Goal: Find specific page/section: Find specific page/section

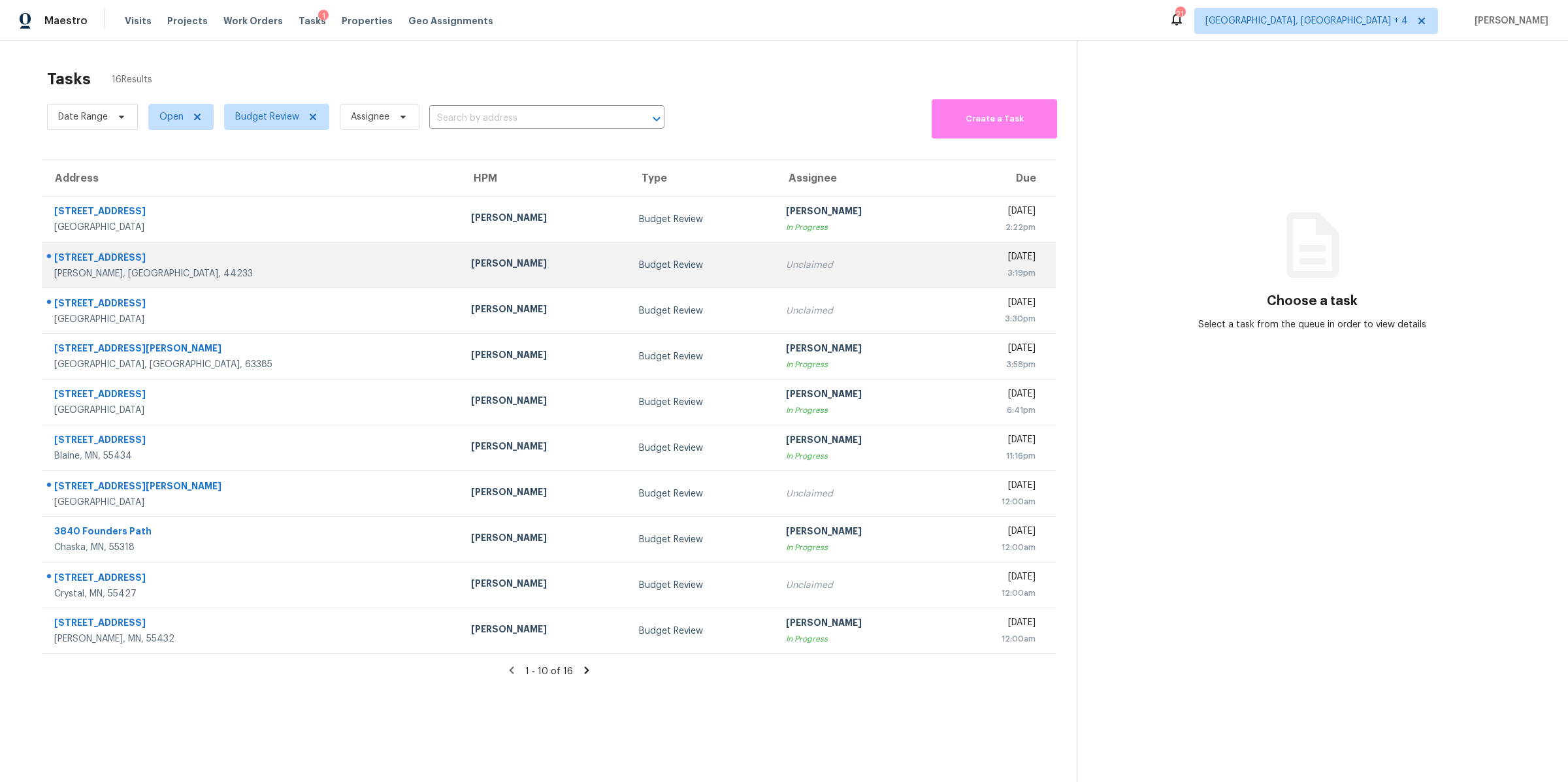
click at [639, 268] on div "Budget Review" at bounding box center [703, 265] width 127 height 13
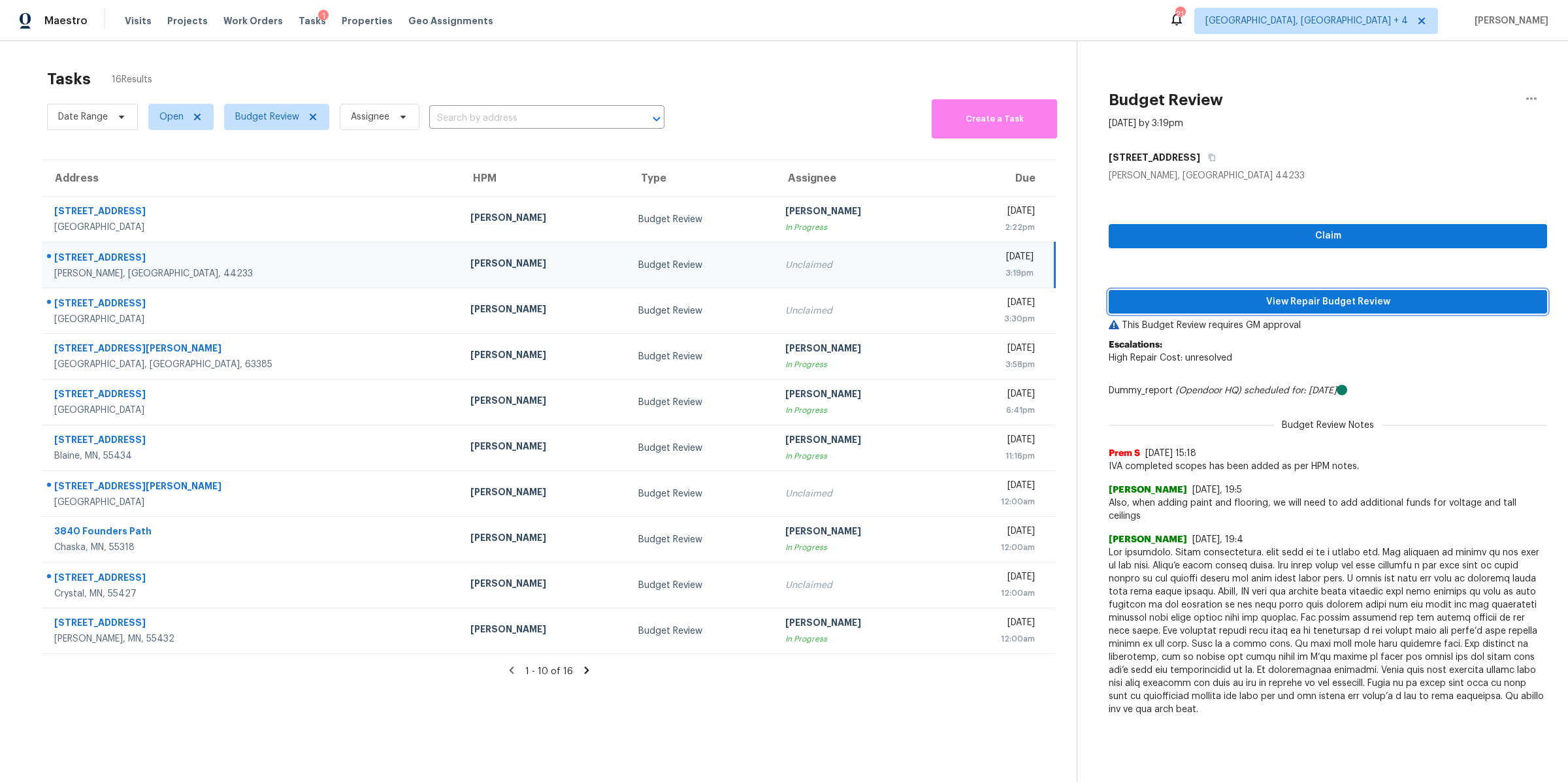
click at [1170, 299] on span "View Repair Budget Review" at bounding box center [1328, 302] width 417 height 16
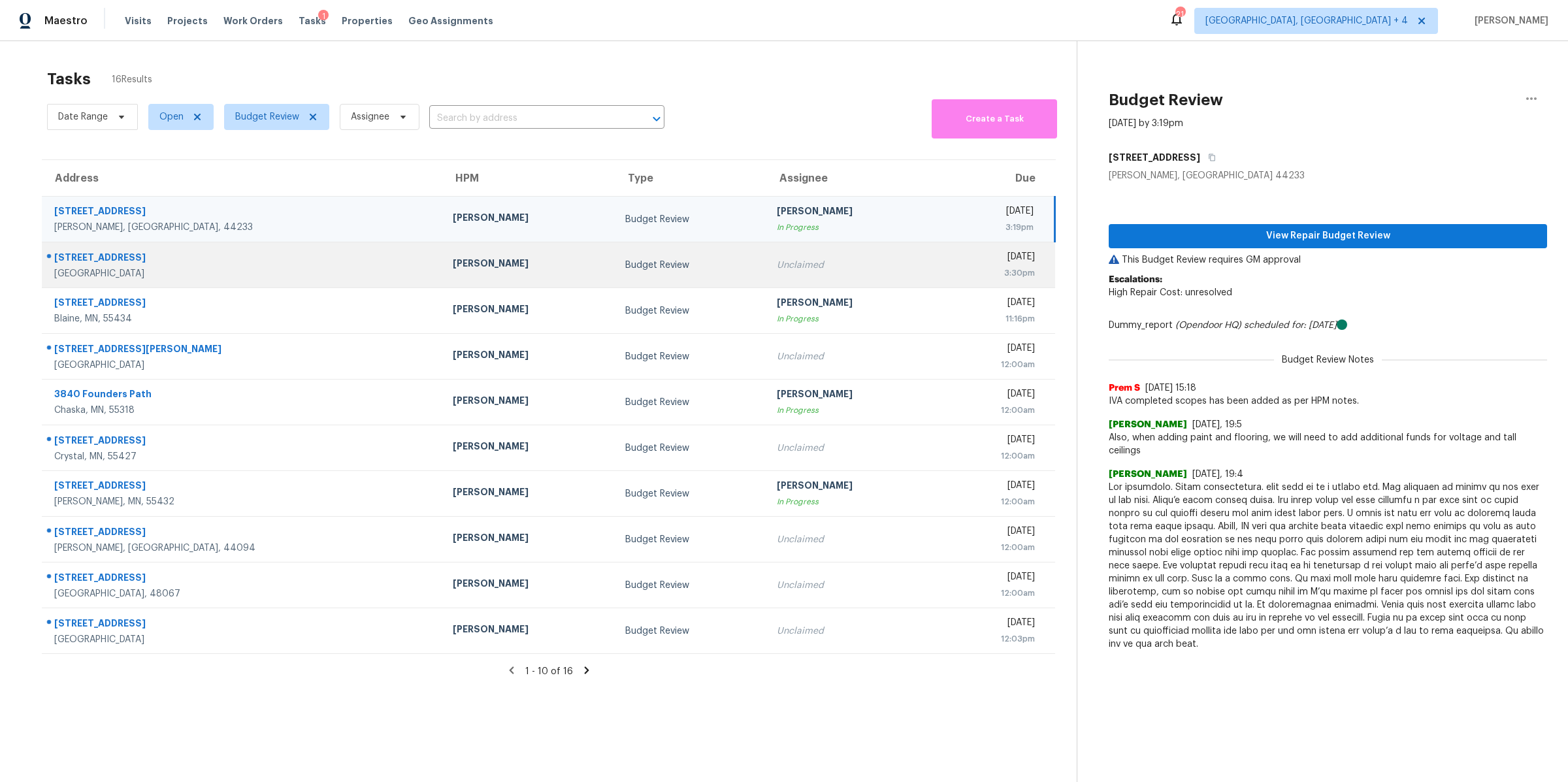
click at [453, 272] on div "[PERSON_NAME]" at bounding box center [528, 265] width 151 height 16
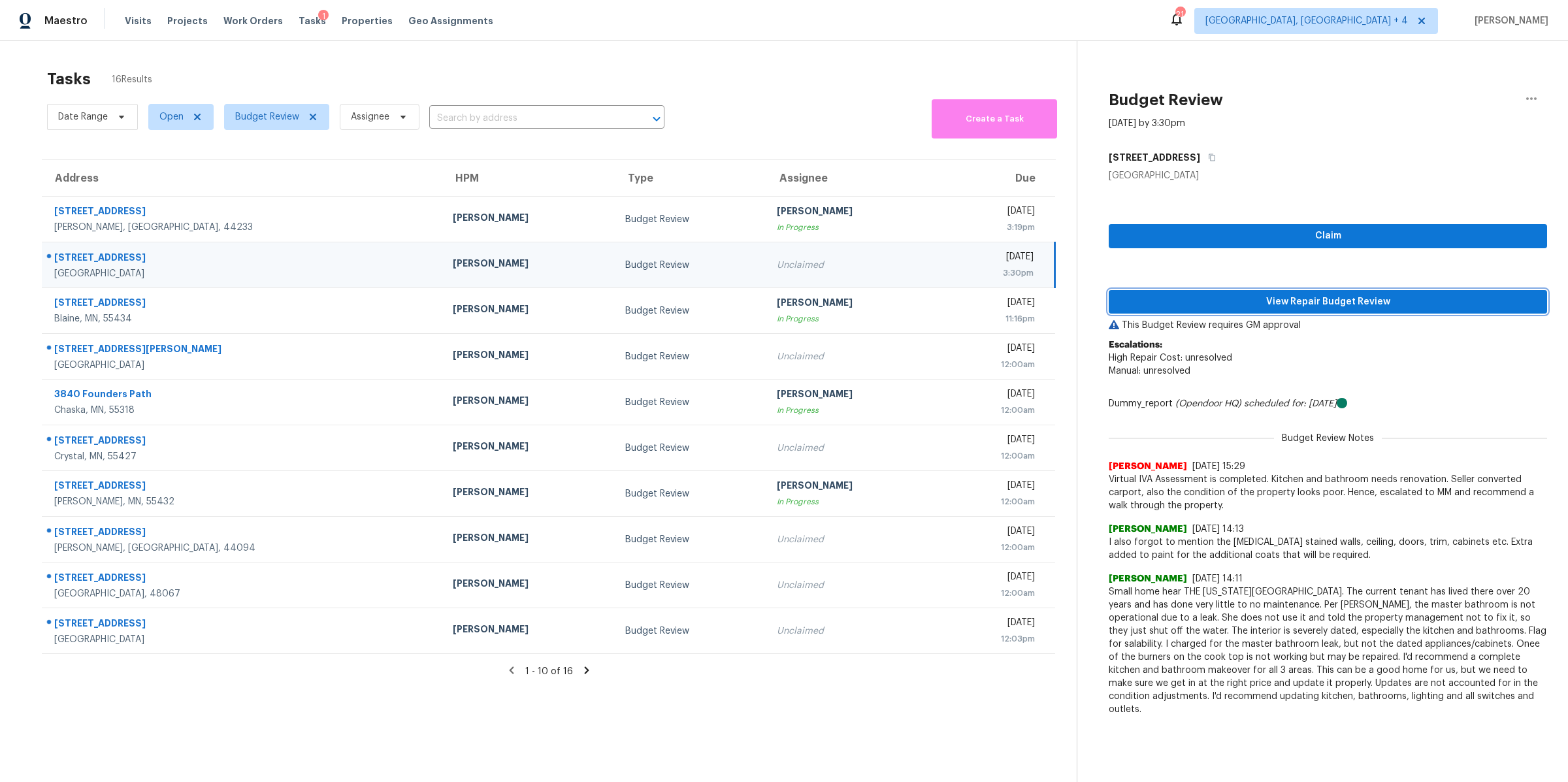
click at [1210, 303] on span "View Repair Budget Review" at bounding box center [1328, 302] width 417 height 16
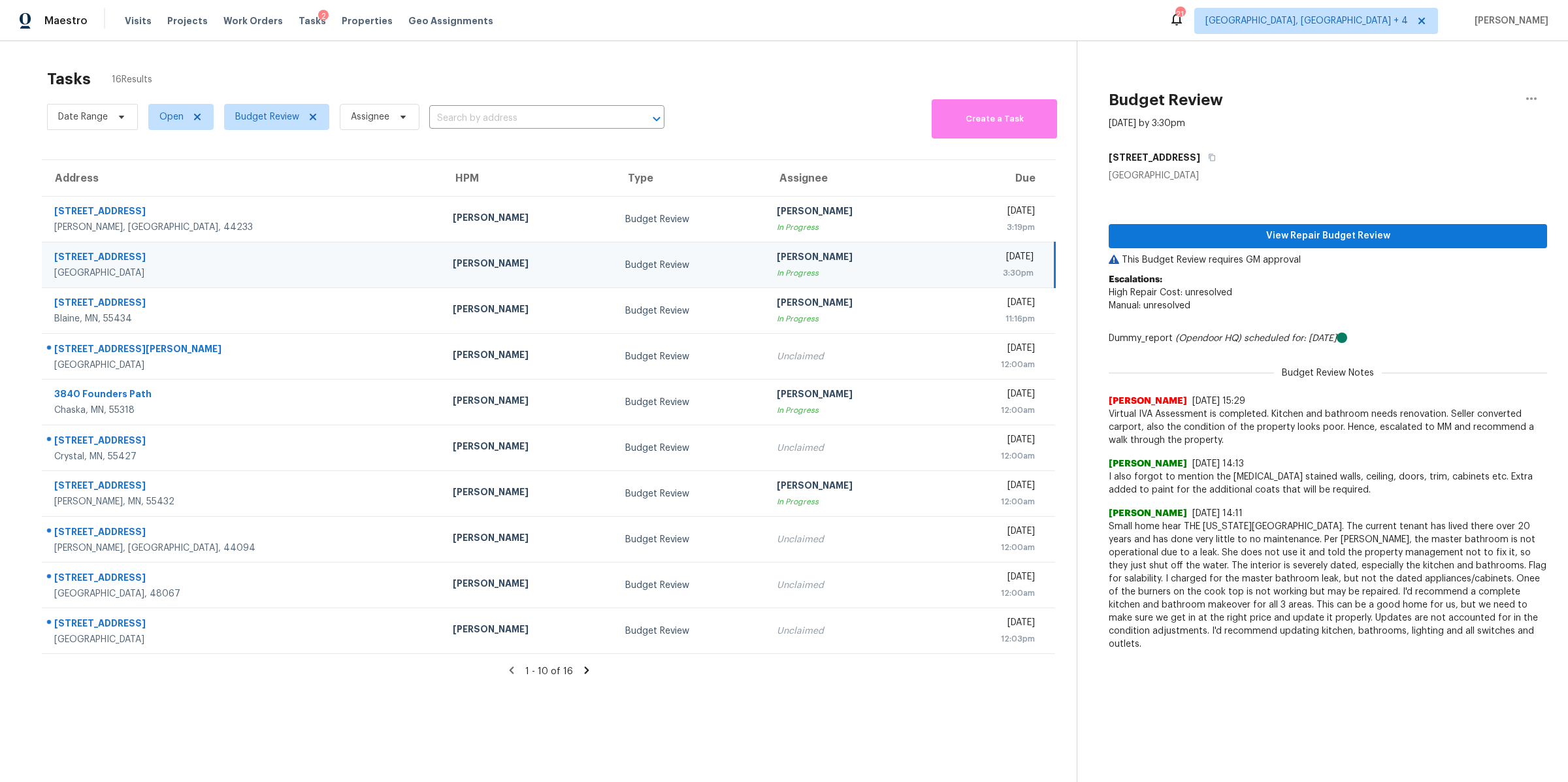
click at [586, 671] on icon at bounding box center [586, 670] width 12 height 12
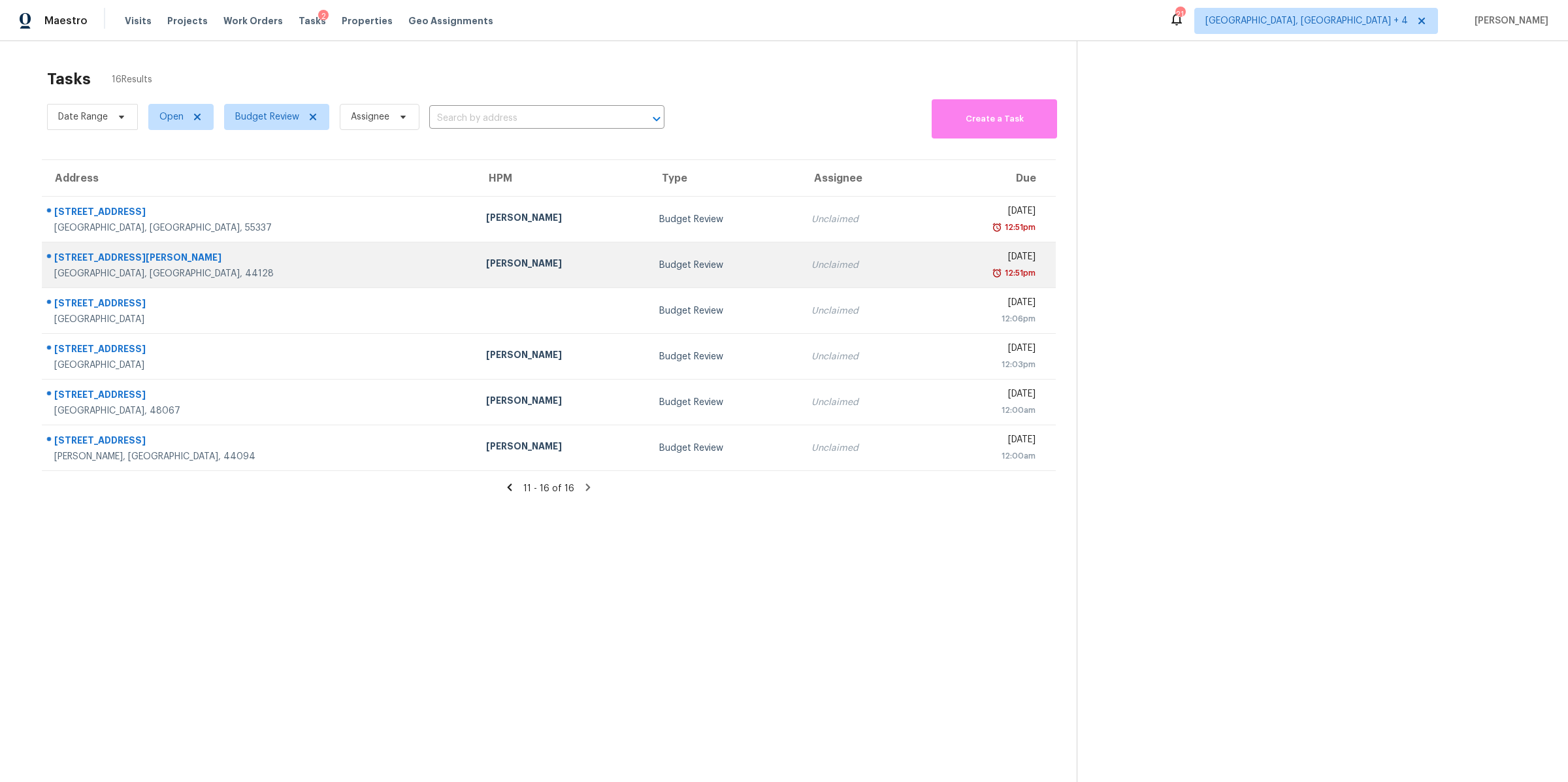
click at [659, 264] on div "Budget Review" at bounding box center [725, 265] width 131 height 13
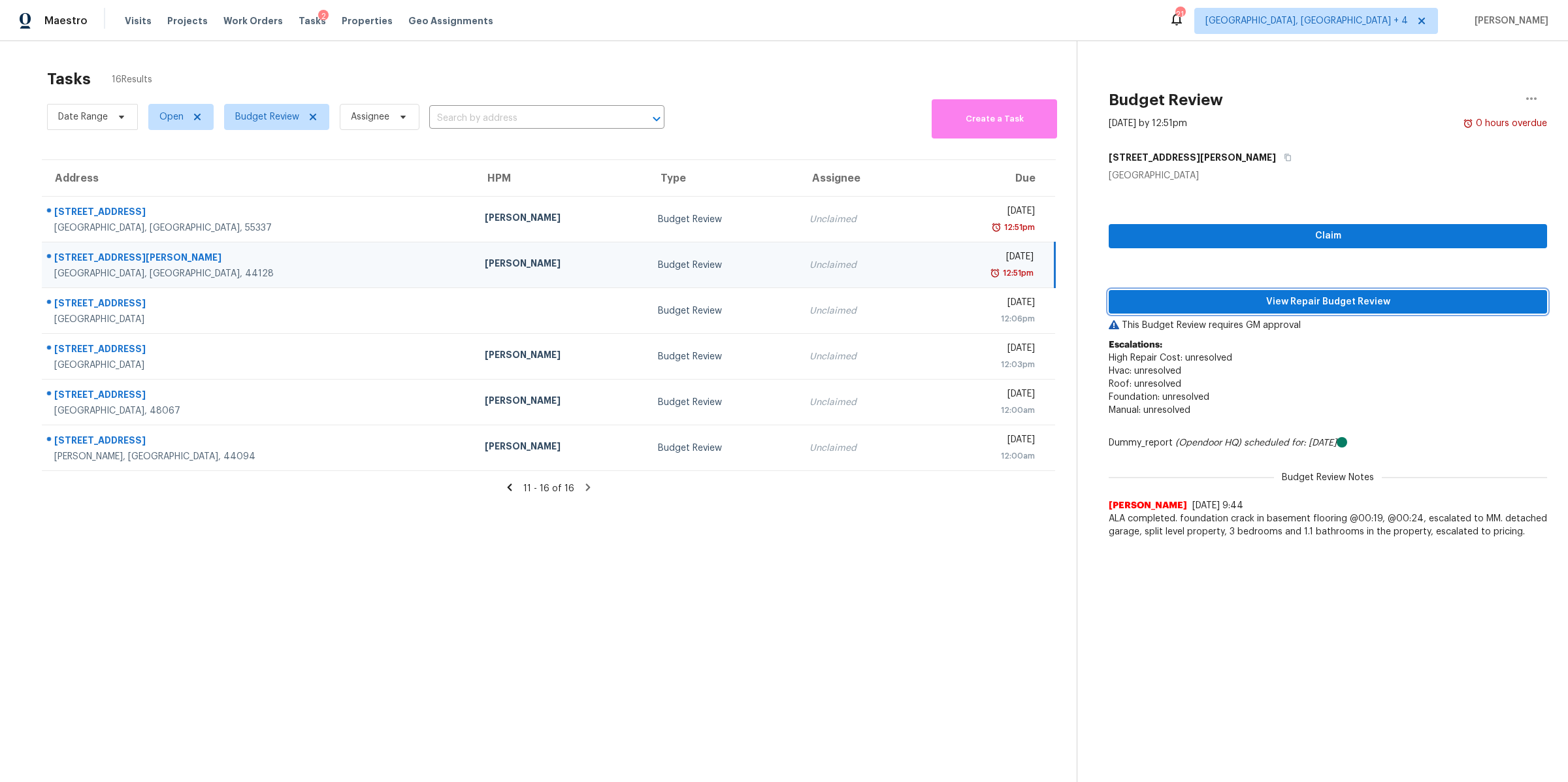
click at [1248, 303] on span "View Repair Budget Review" at bounding box center [1328, 302] width 417 height 16
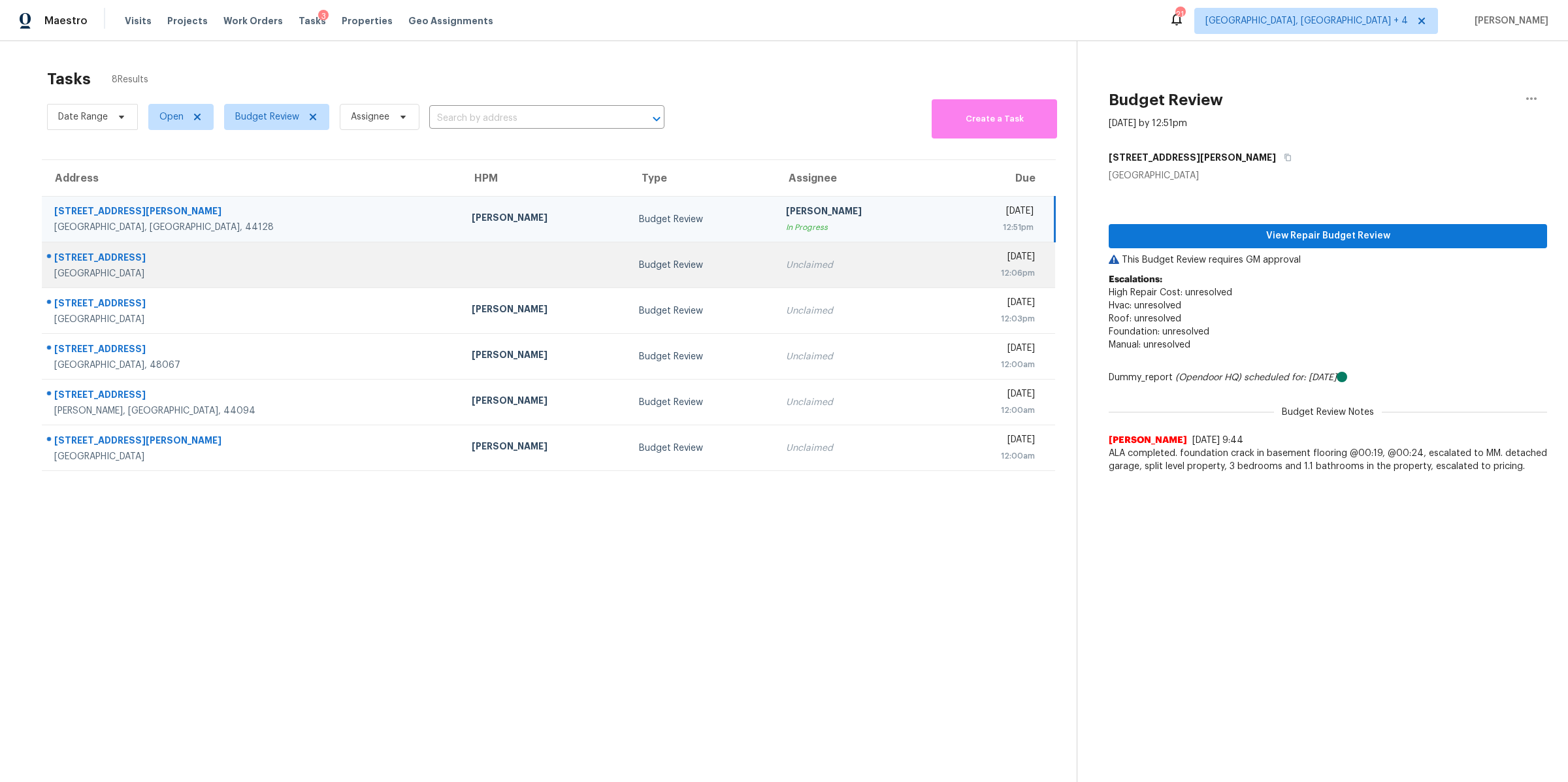
click at [953, 276] on div "12:06pm" at bounding box center [994, 273] width 81 height 13
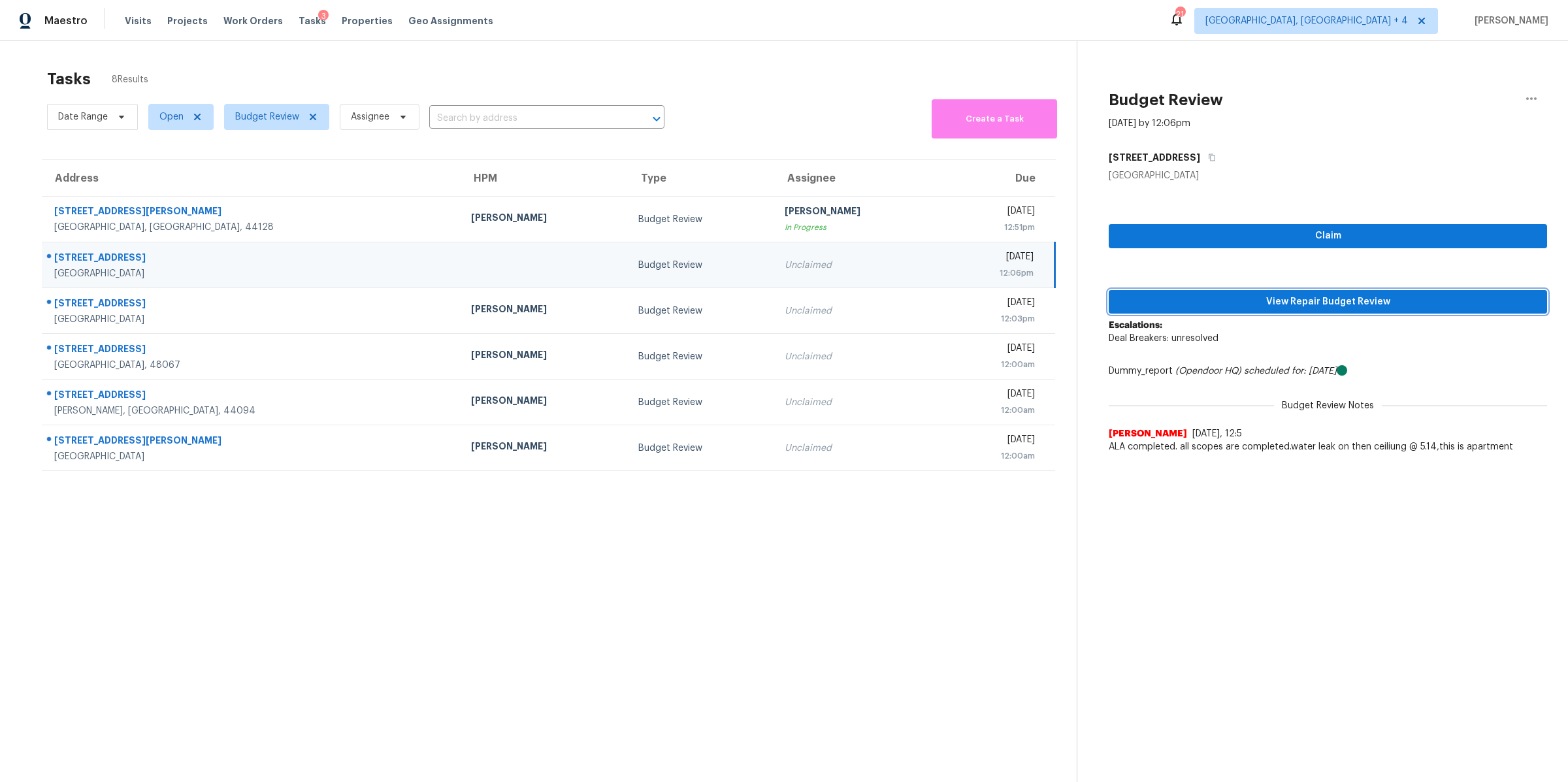
click at [1188, 304] on span "View Repair Budget Review" at bounding box center [1328, 302] width 417 height 16
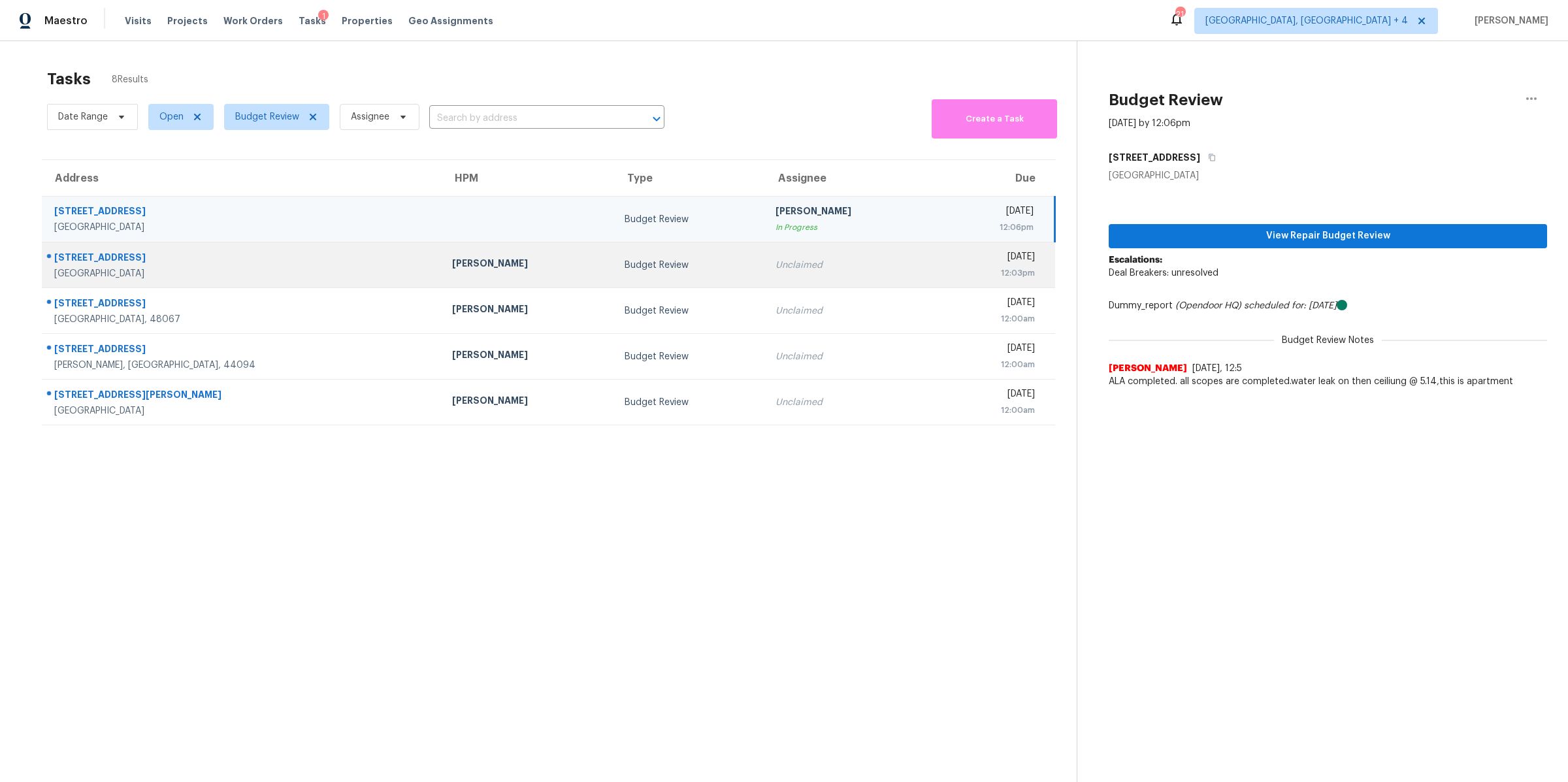
click at [776, 262] on div "Unclaimed" at bounding box center [851, 265] width 151 height 13
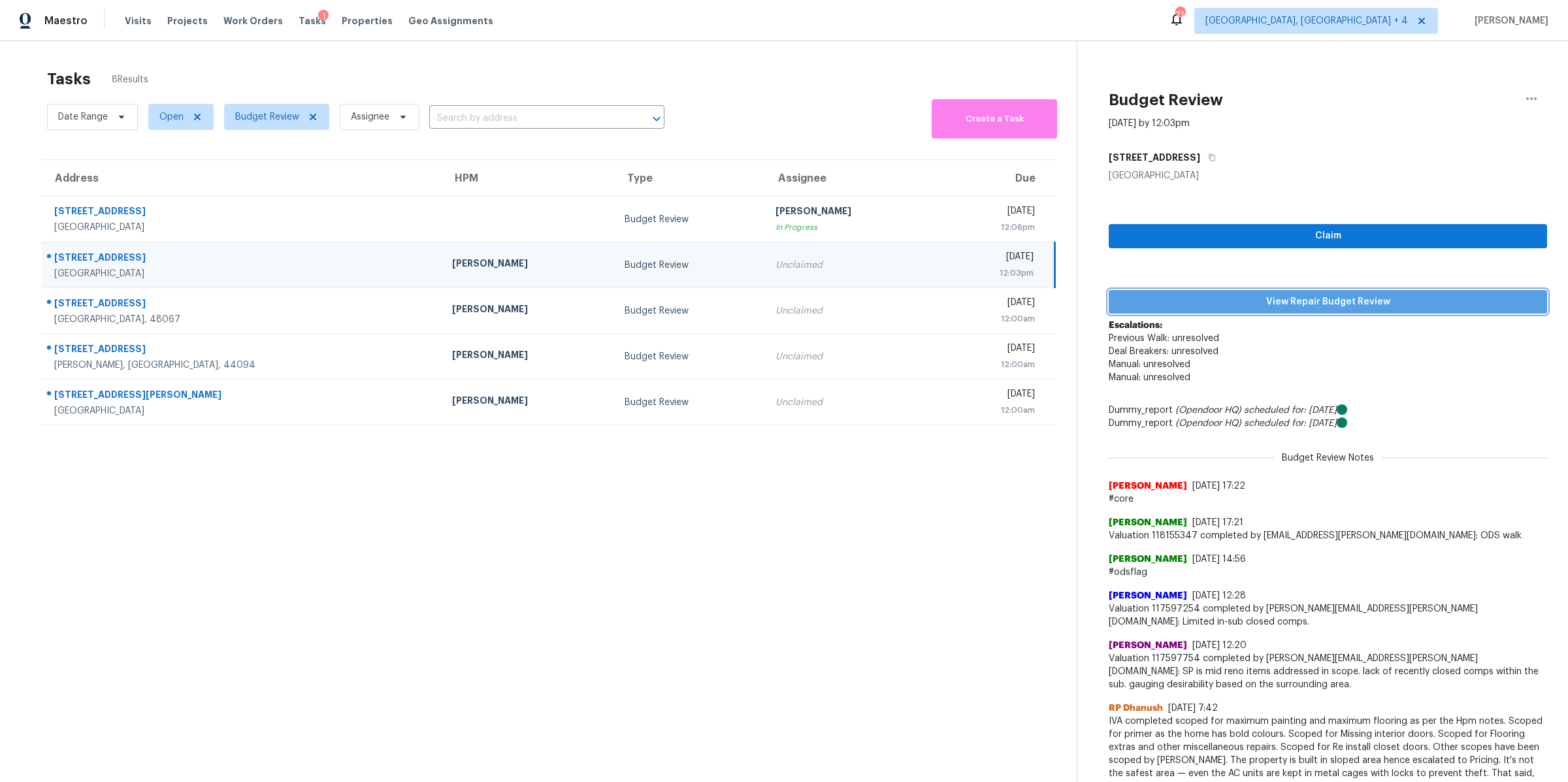
click at [1154, 301] on span "View Repair Budget Review" at bounding box center [1328, 302] width 417 height 16
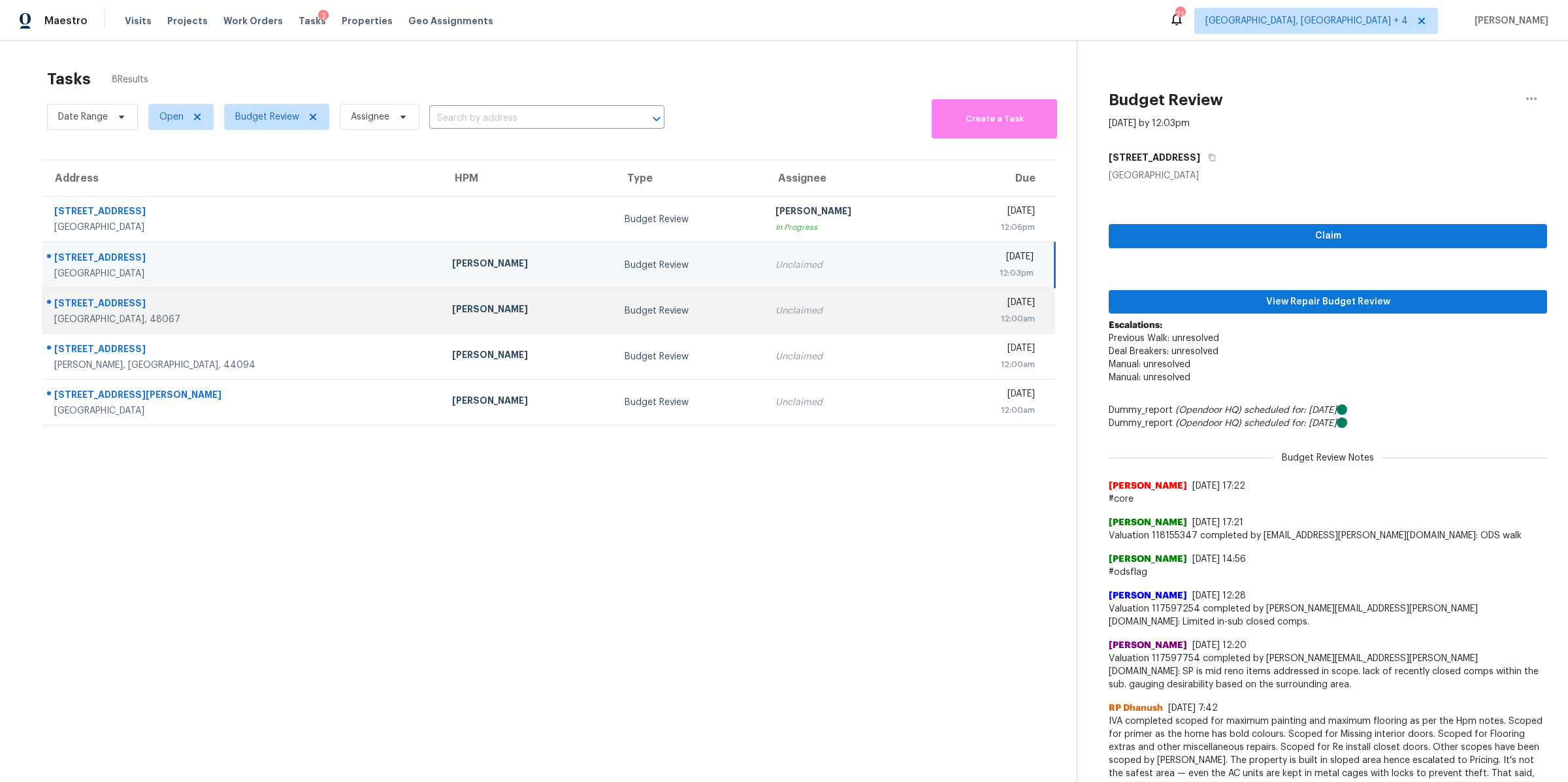
click at [776, 307] on div "Unclaimed" at bounding box center [851, 311] width 151 height 13
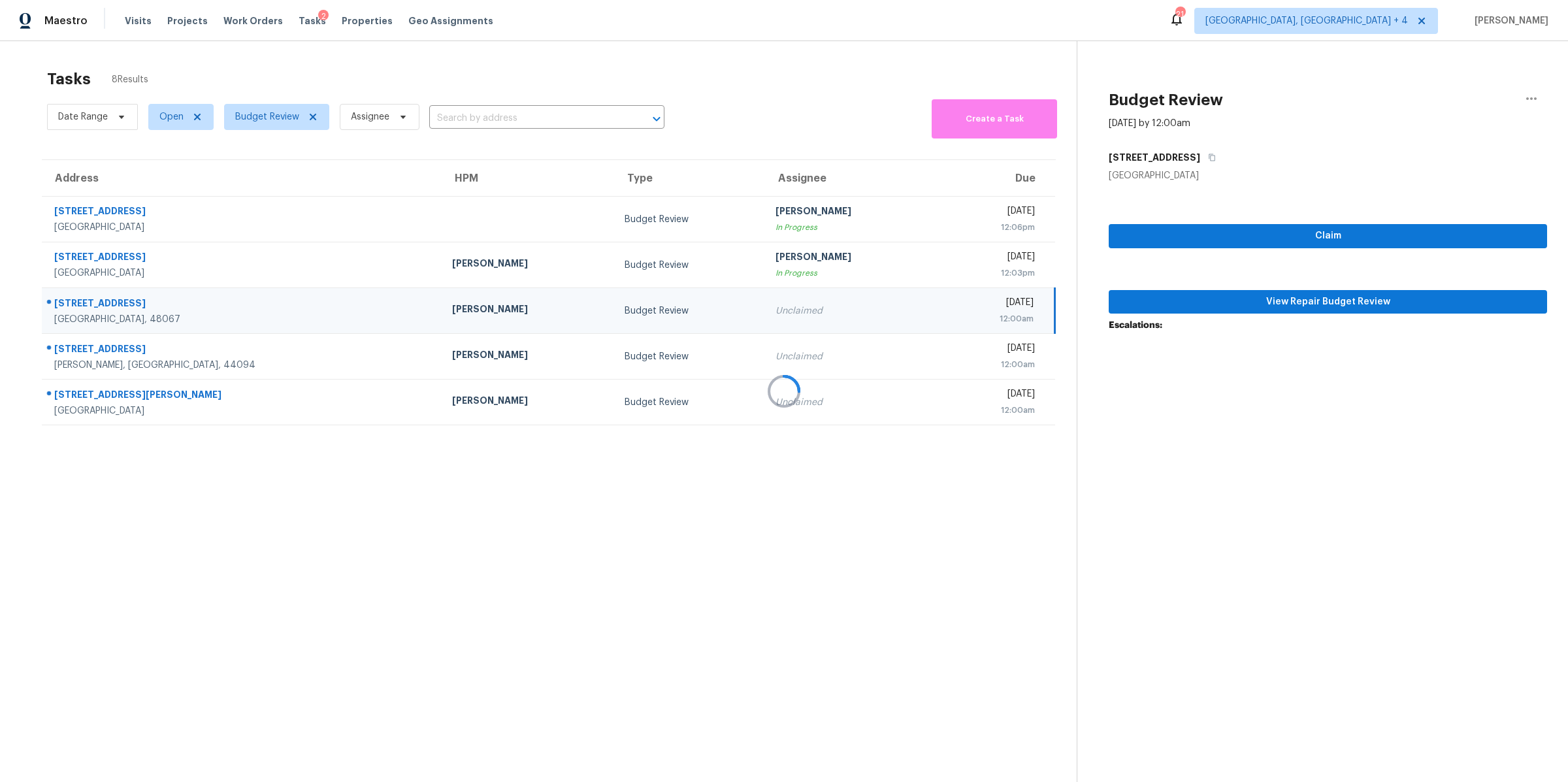
click at [1196, 302] on div at bounding box center [784, 391] width 1568 height 782
click at [1324, 304] on div at bounding box center [784, 391] width 1568 height 782
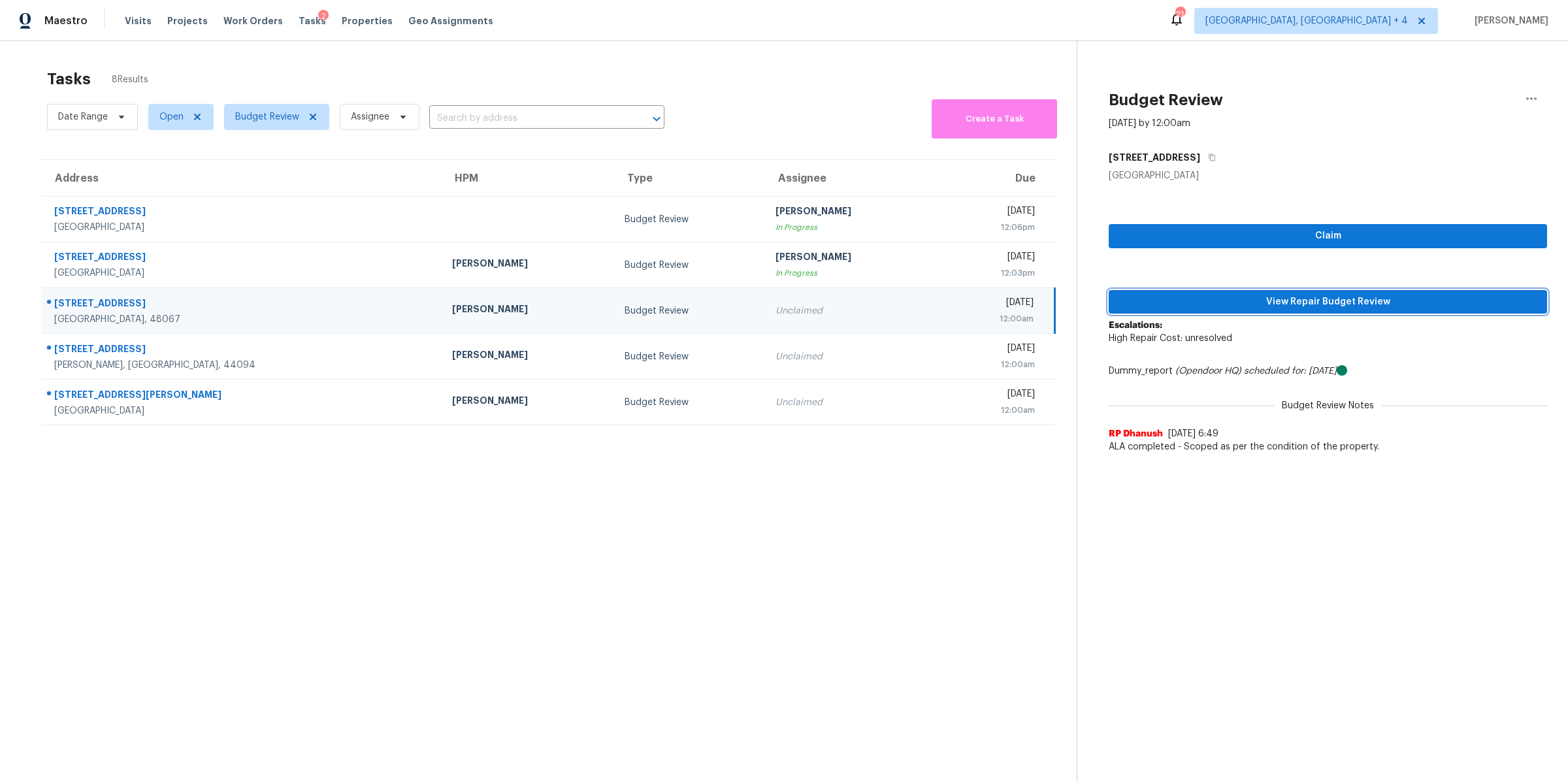
click at [1254, 304] on span "View Repair Budget Review" at bounding box center [1328, 302] width 417 height 16
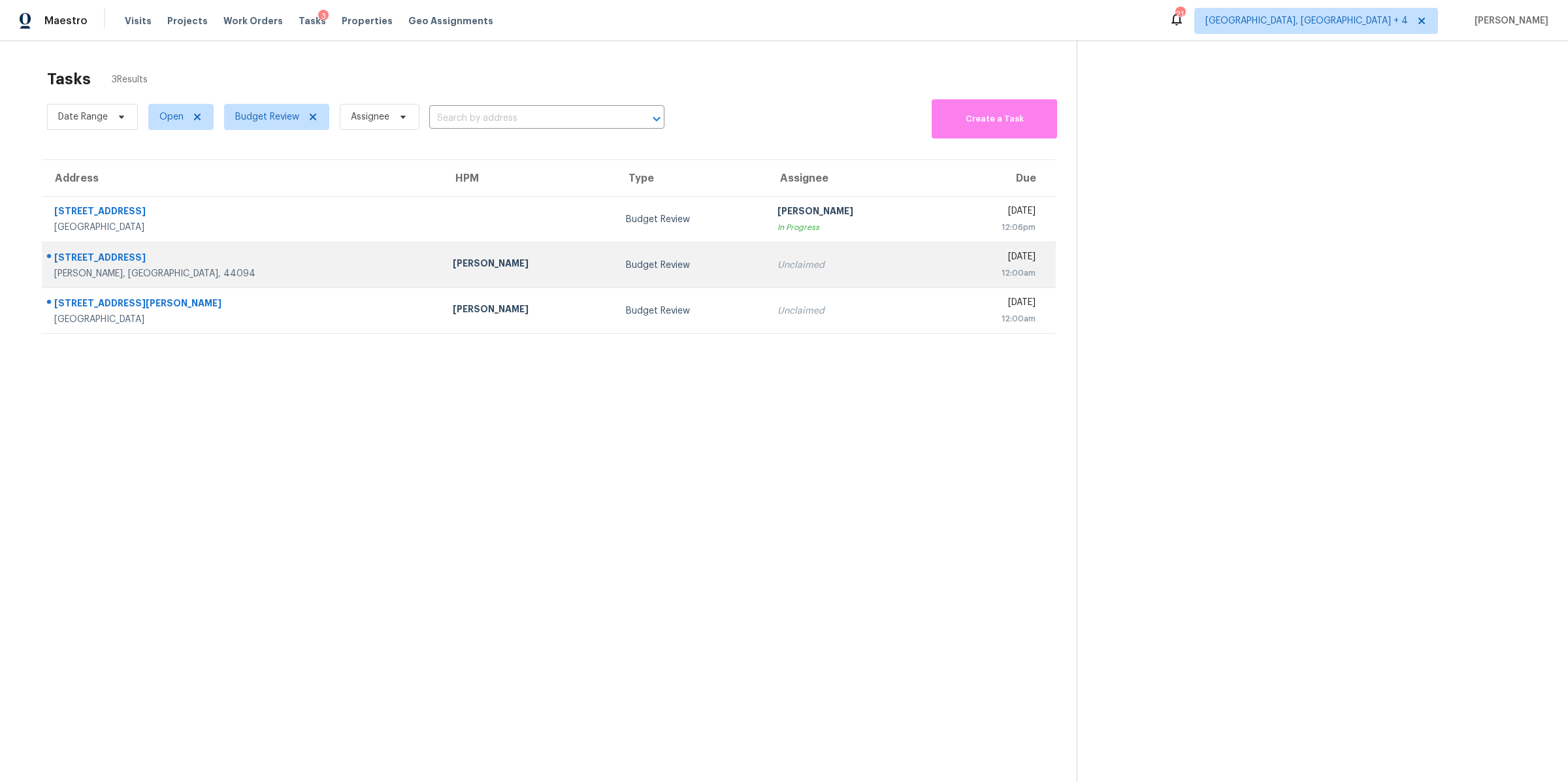
click at [777, 270] on div "Unclaimed" at bounding box center [853, 265] width 152 height 13
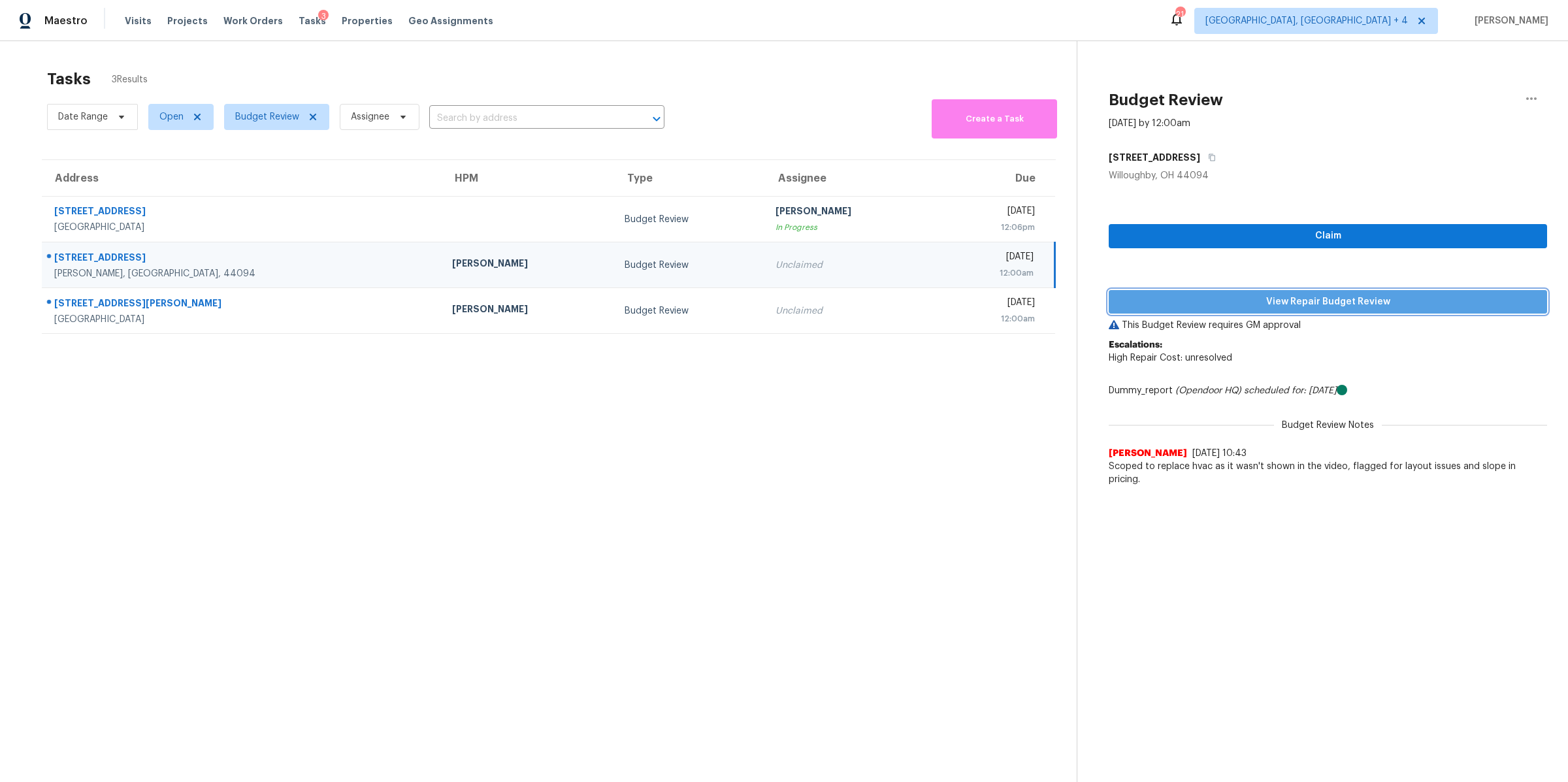
click at [1179, 298] on span "View Repair Budget Review" at bounding box center [1328, 302] width 417 height 16
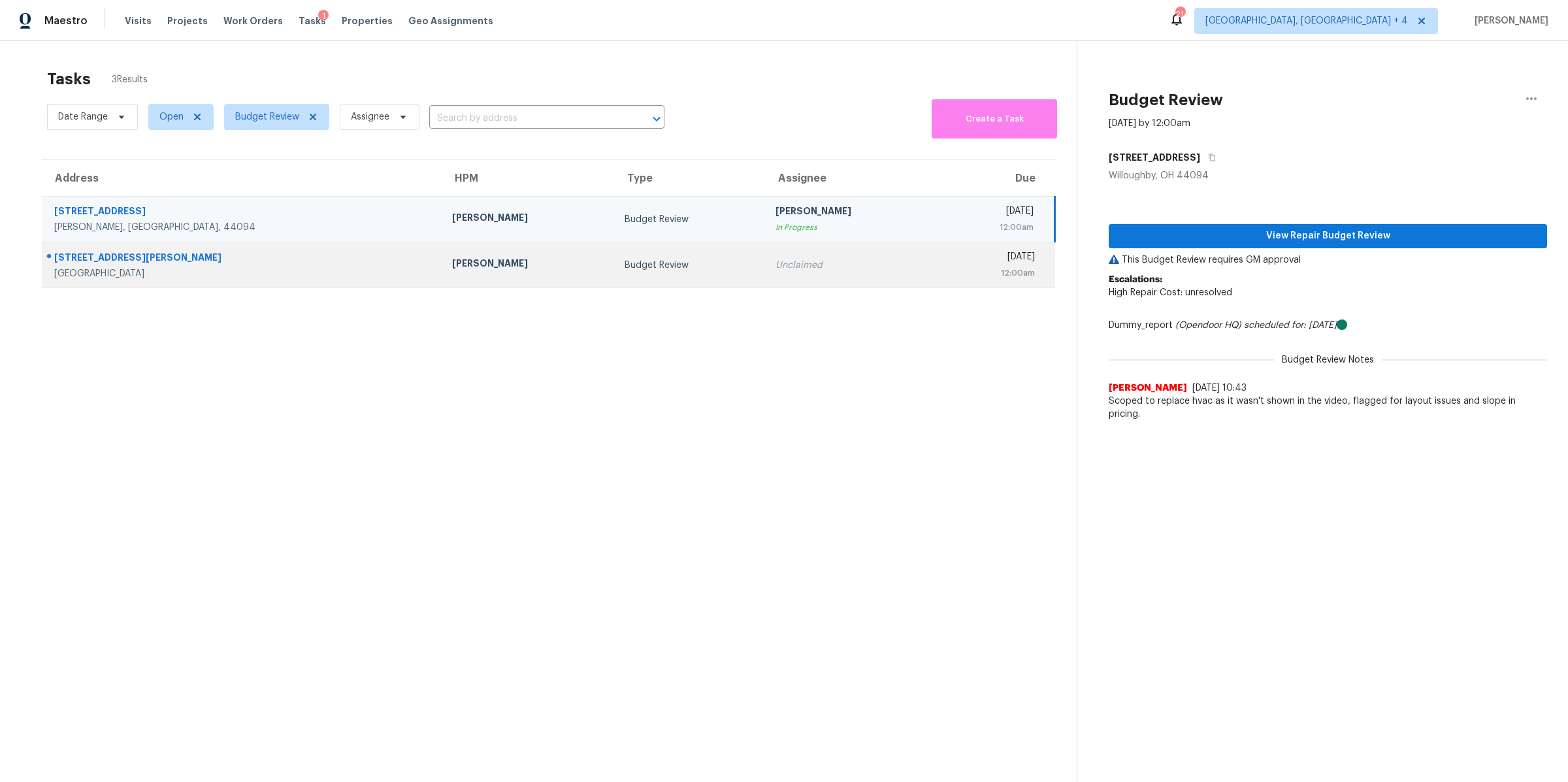
click at [776, 263] on div "Unclaimed" at bounding box center [851, 265] width 151 height 13
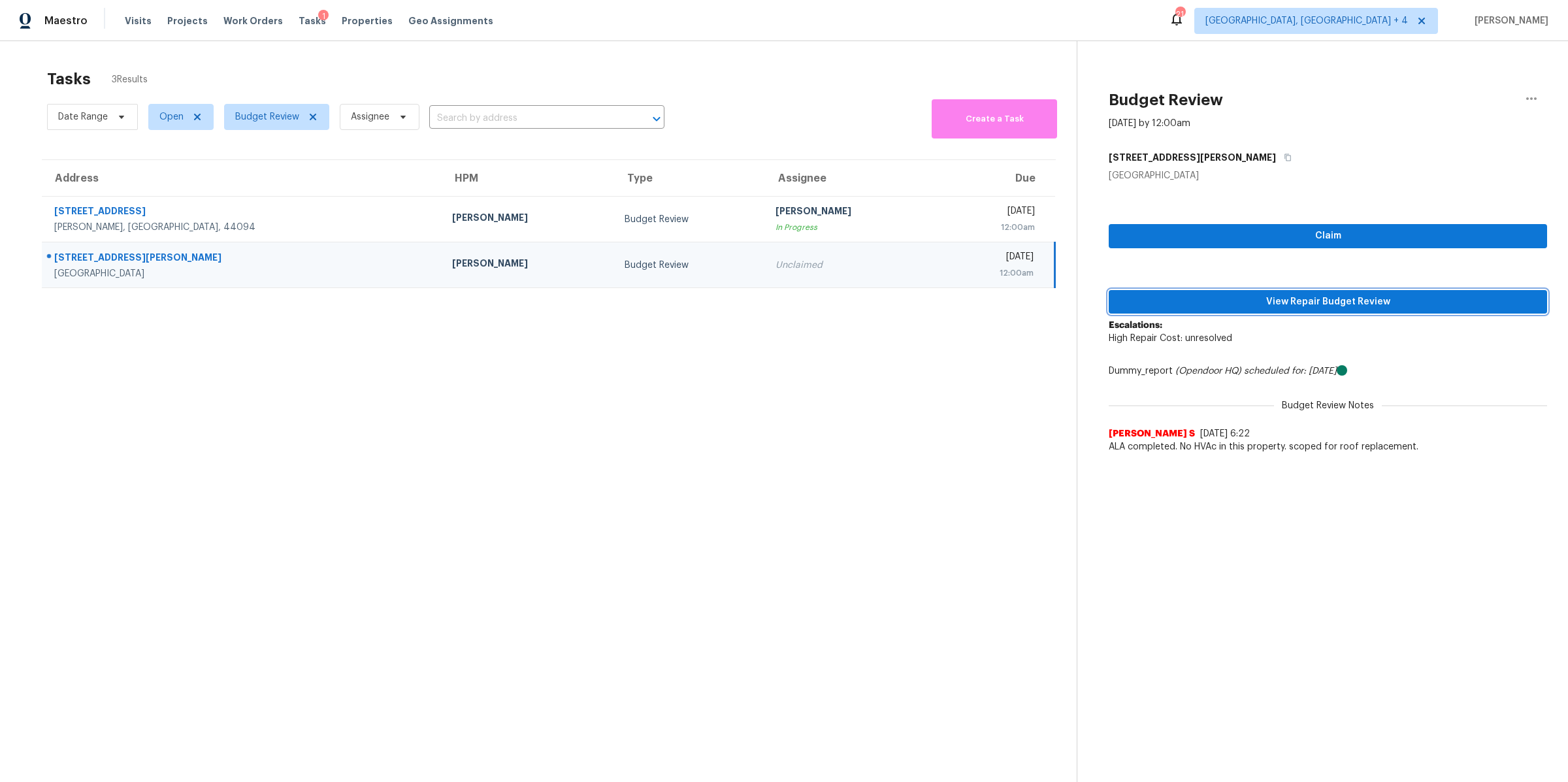
click at [1177, 302] on span "View Repair Budget Review" at bounding box center [1328, 302] width 417 height 16
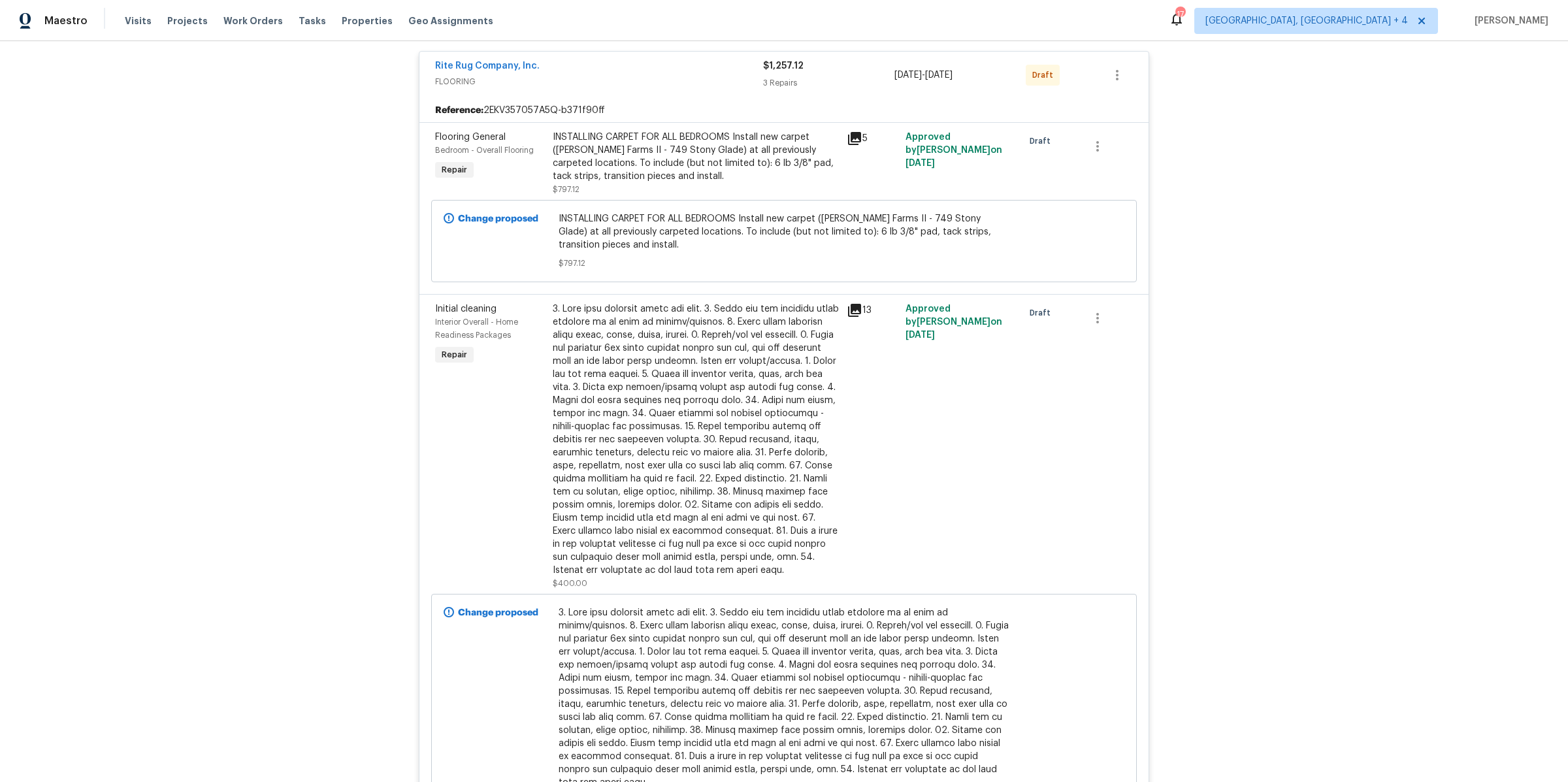
scroll to position [95, 0]
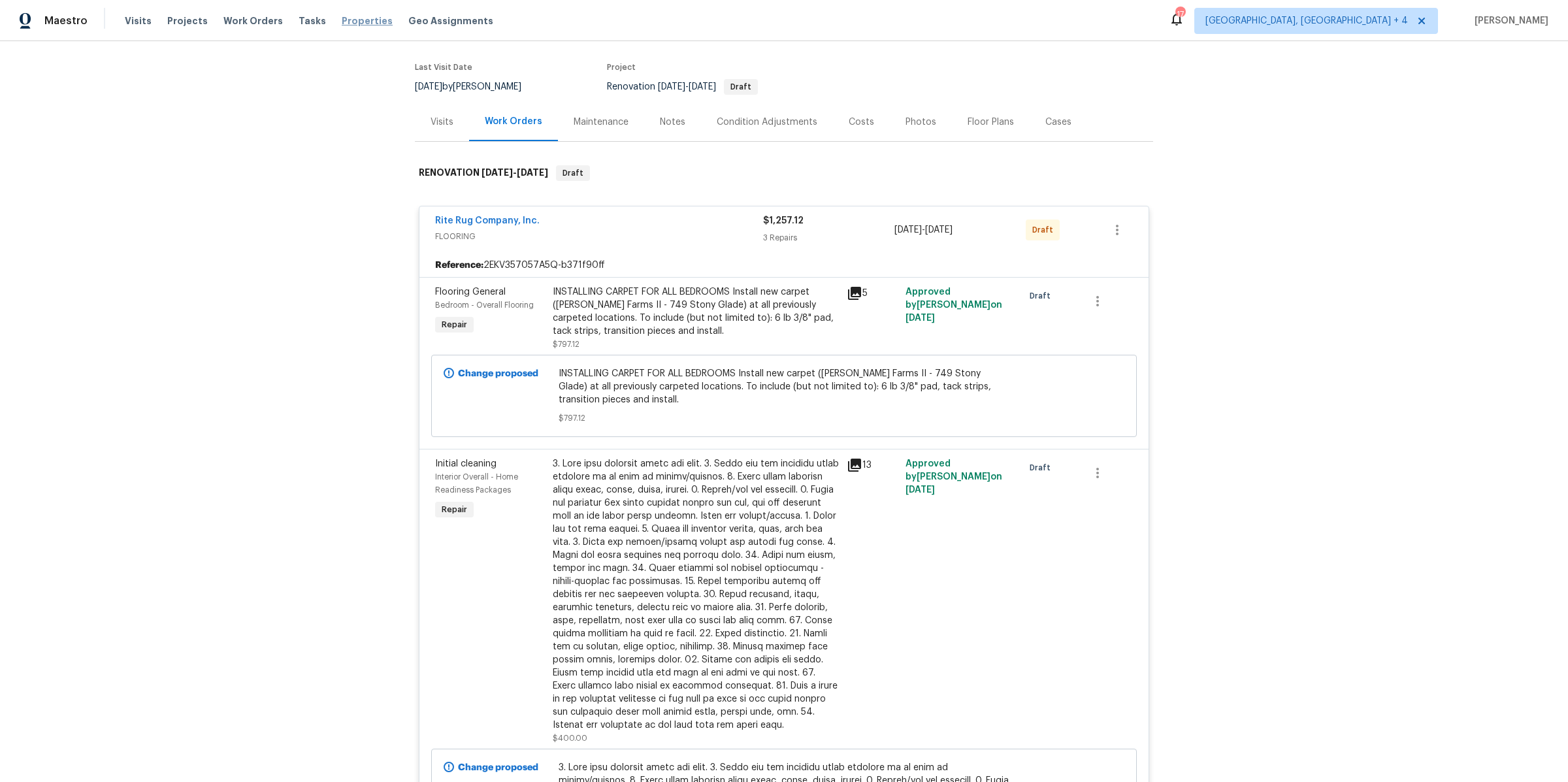
click at [354, 18] on span "Properties" at bounding box center [368, 21] width 51 height 13
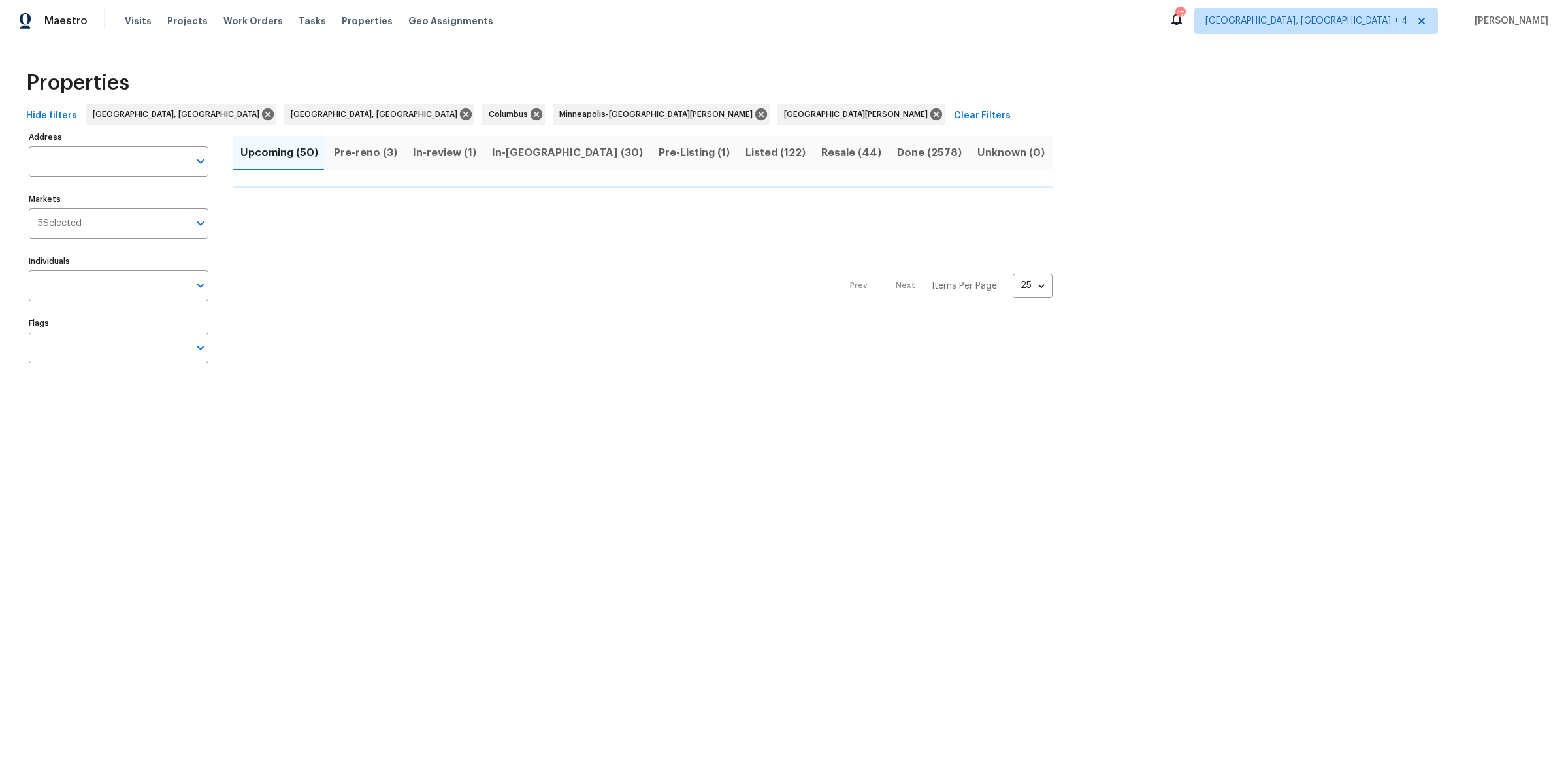
click at [477, 153] on span "In-review (1)" at bounding box center [444, 152] width 63 height 18
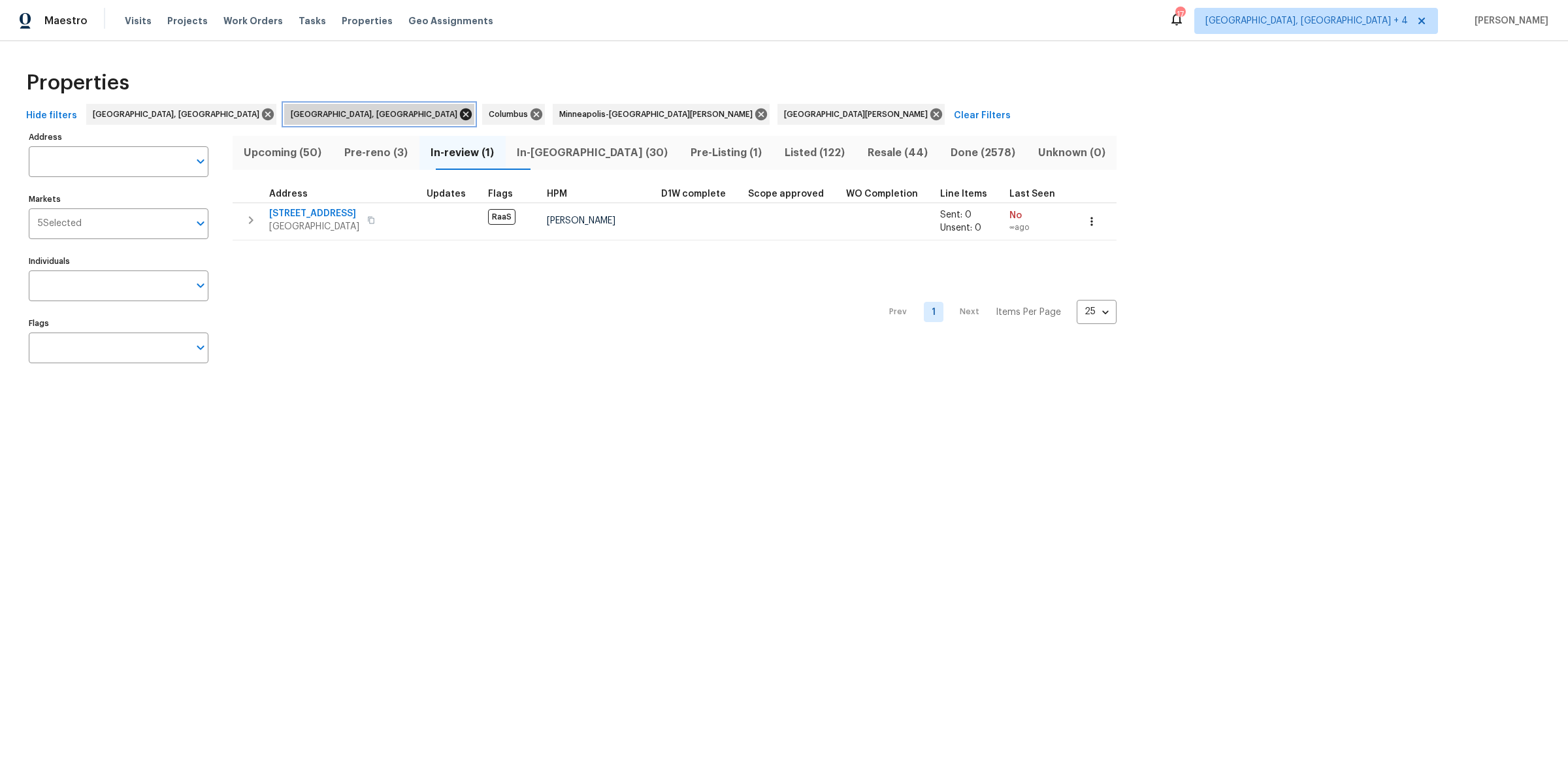
click at [458, 111] on icon at bounding box center [466, 115] width 14 height 14
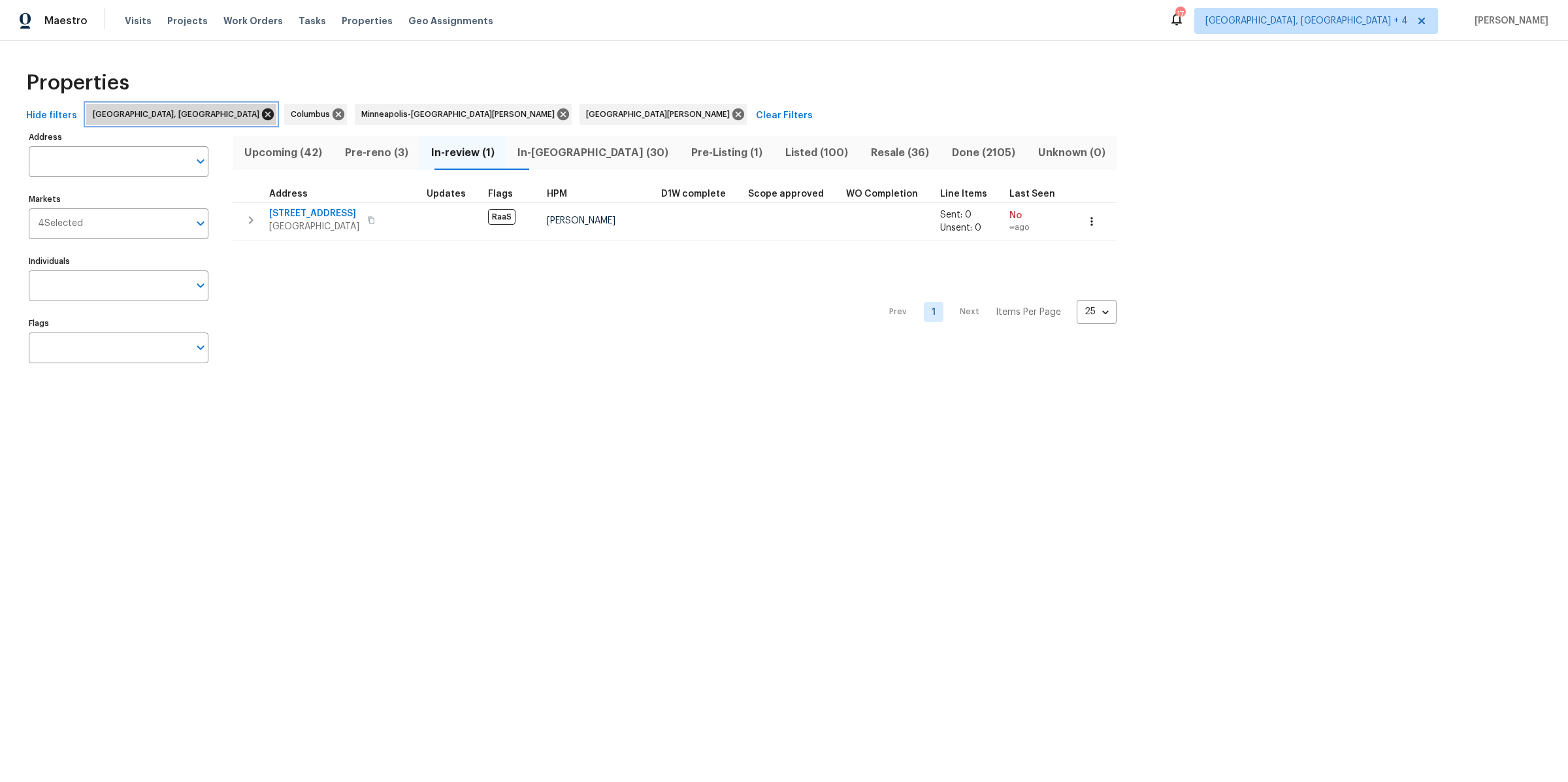
click at [260, 112] on icon at bounding box center [268, 115] width 14 height 14
click at [358, 116] on icon at bounding box center [365, 115] width 14 height 14
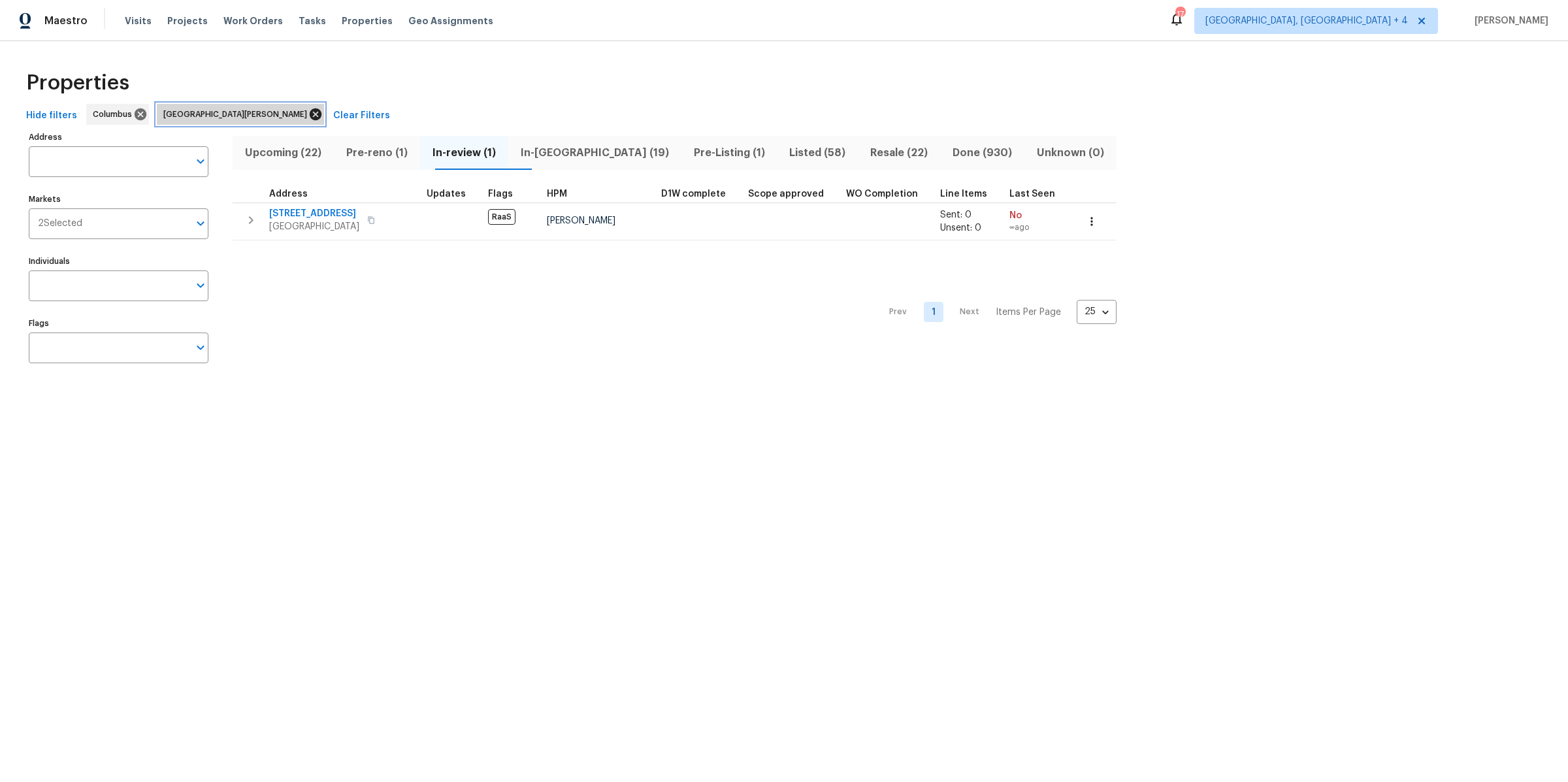
click at [308, 111] on icon at bounding box center [316, 115] width 14 height 14
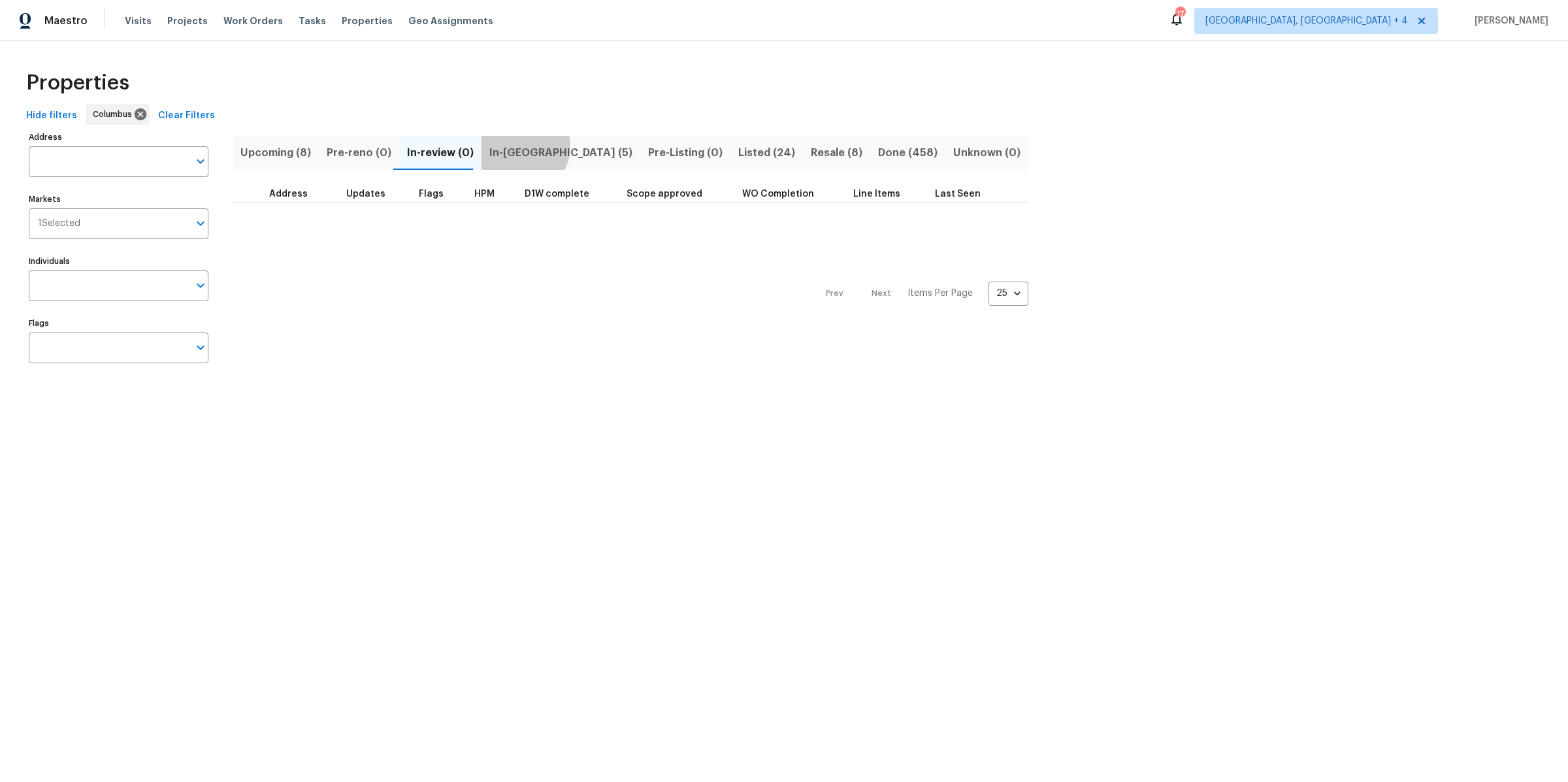
click at [514, 147] on span "In-reno (5)" at bounding box center [561, 152] width 143 height 18
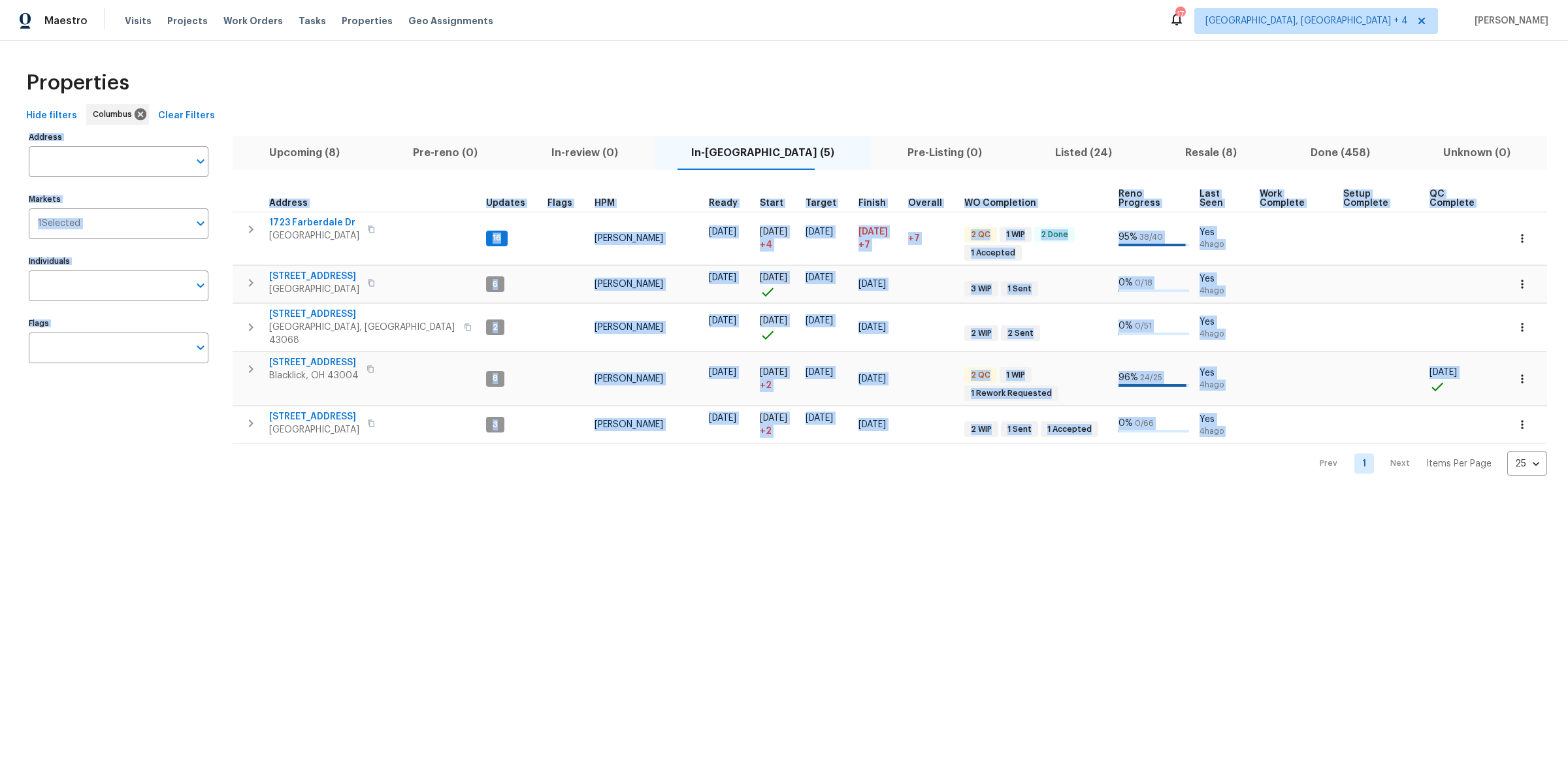
drag, startPoint x: 452, startPoint y: 106, endPoint x: 437, endPoint y: 466, distance: 360.3
click at [437, 466] on html "Maestro Visits Projects Work Orders Tasks Properties Geo Assignments 17 Detroit…" at bounding box center [784, 248] width 1568 height 497
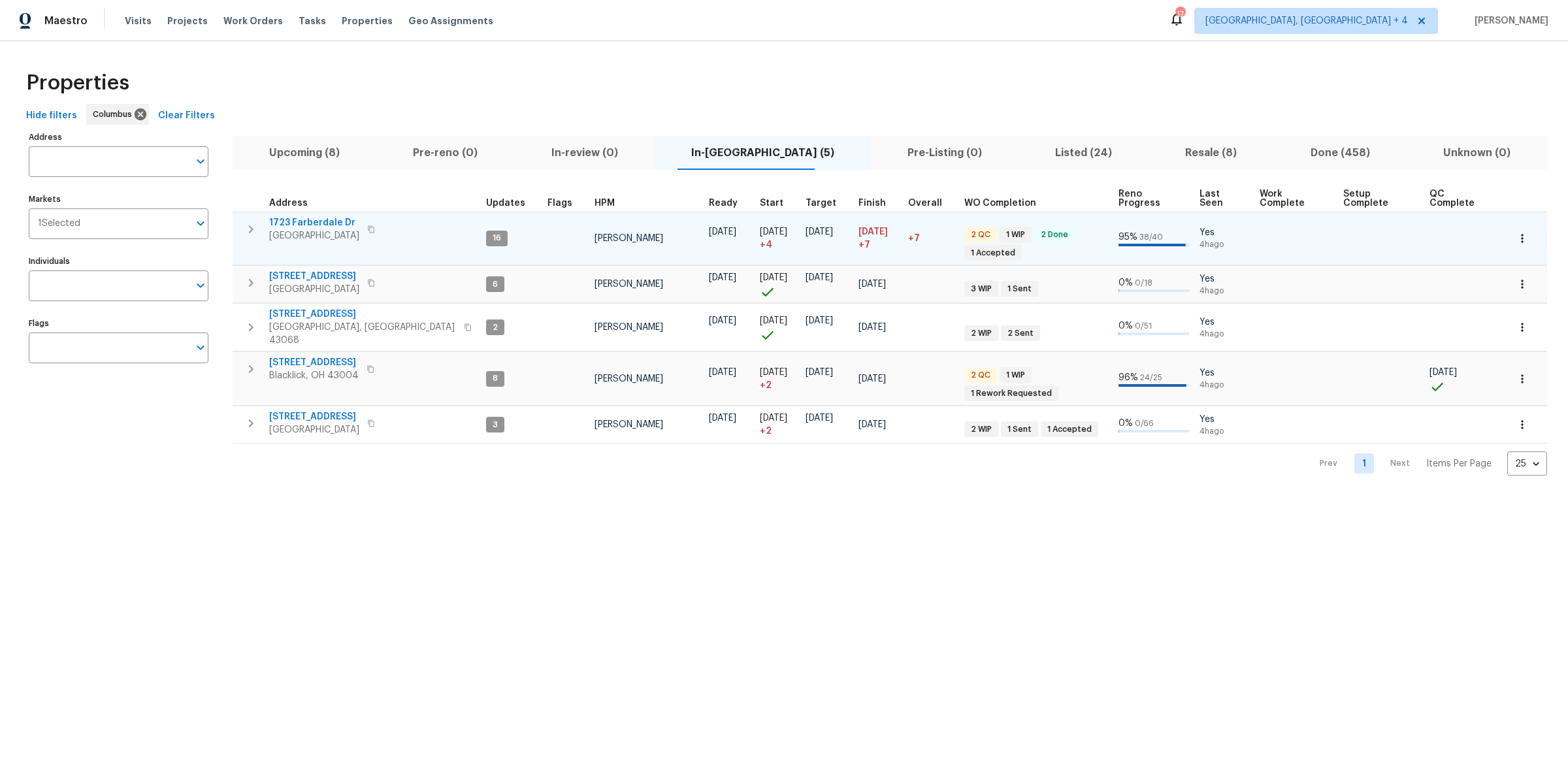
click at [308, 216] on span "1723 Farberdale Dr" at bounding box center [314, 223] width 91 height 13
